Goal: Navigation & Orientation: Find specific page/section

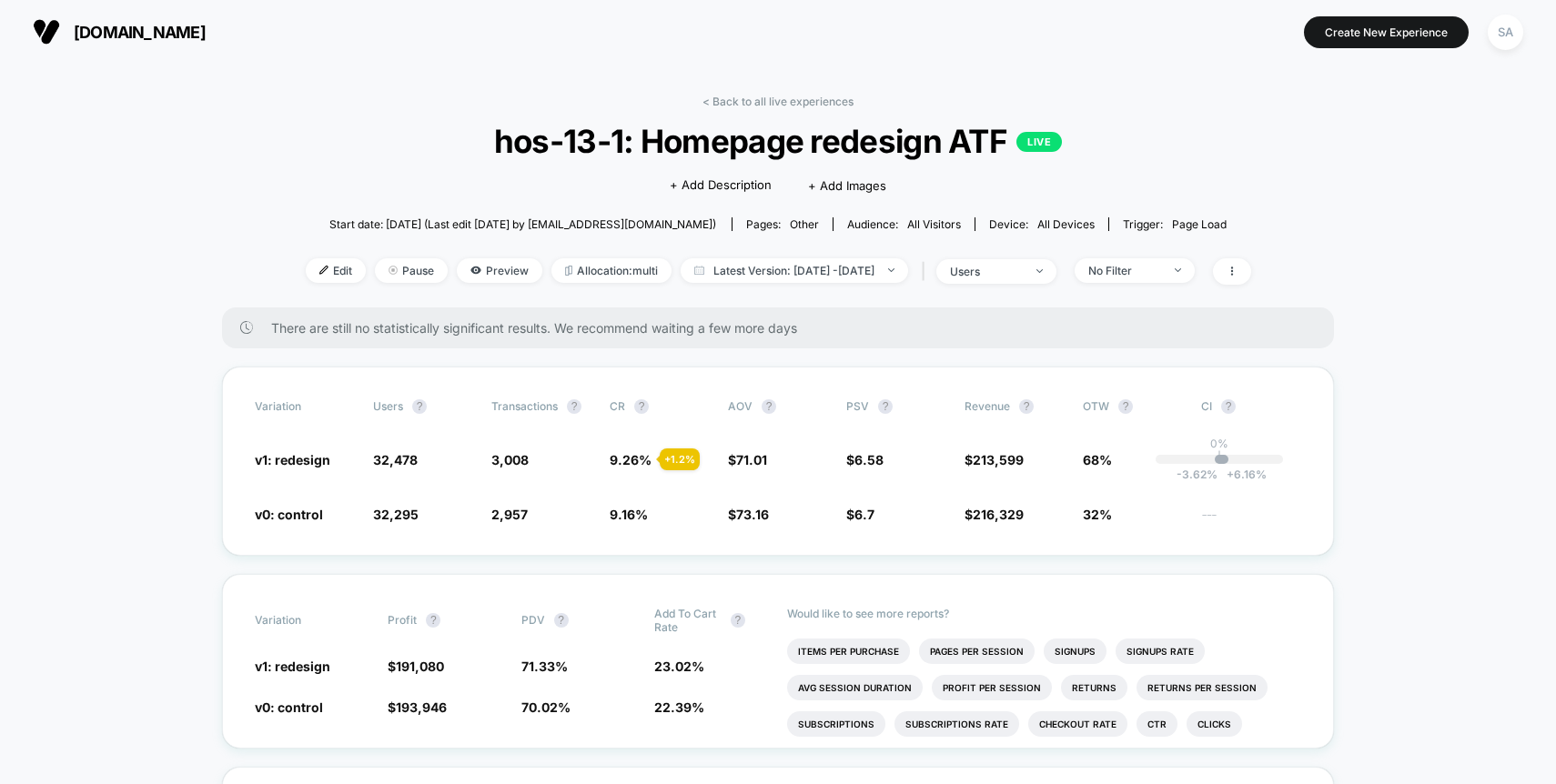
click at [771, 109] on div "< Back to all live experiences hos-13-1: Homepage redesign ATF LIVE Click to ed…" at bounding box center [778, 201] width 946 height 213
click at [776, 102] on link "< Back to all live experiences" at bounding box center [778, 102] width 151 height 14
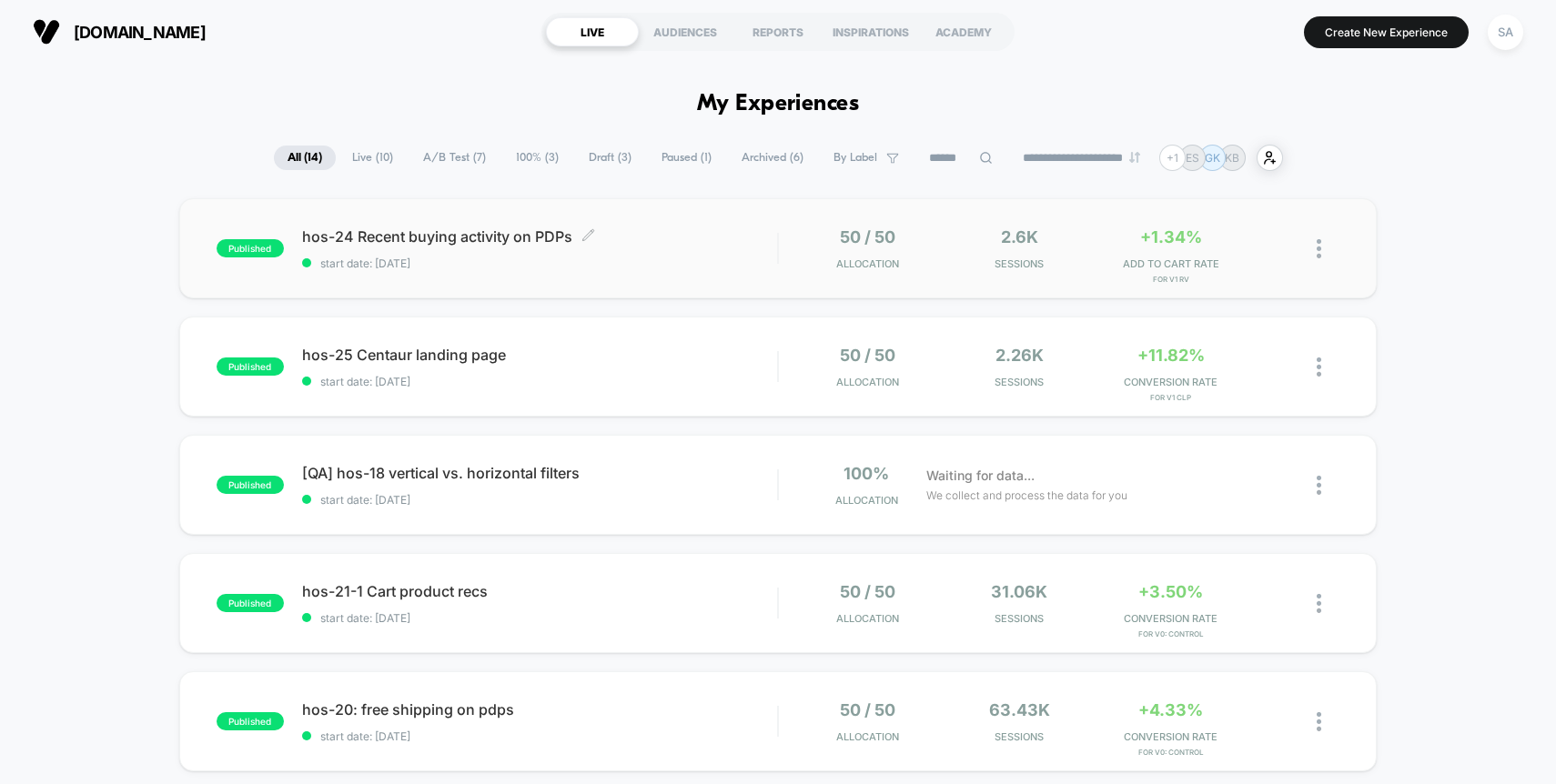
click at [464, 245] on div "hos-24 Recent buying activity on PDPs Click to edit experience details Click to…" at bounding box center [540, 249] width 476 height 43
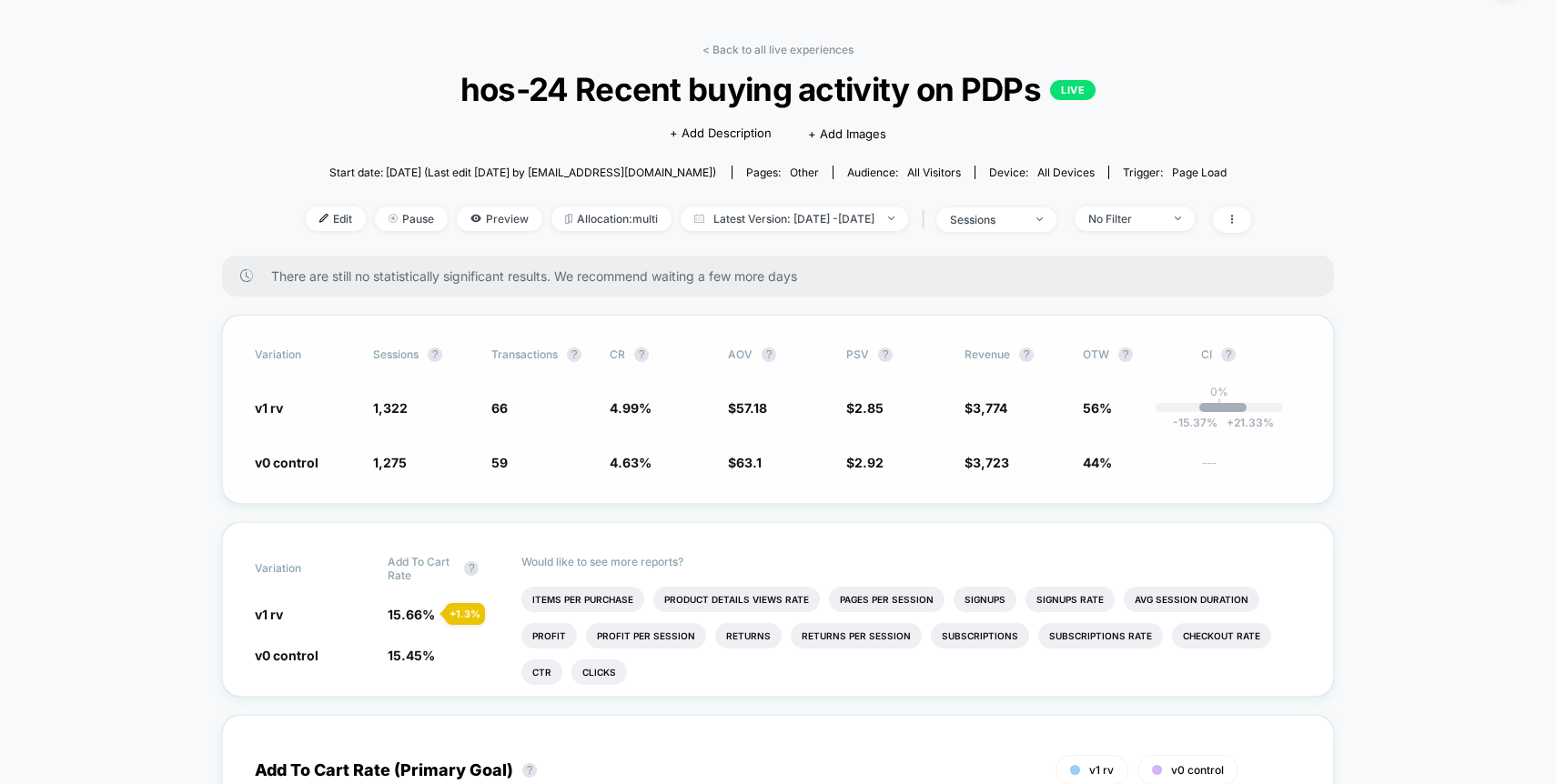
scroll to position [61, 0]
